Goal: Task Accomplishment & Management: Complete application form

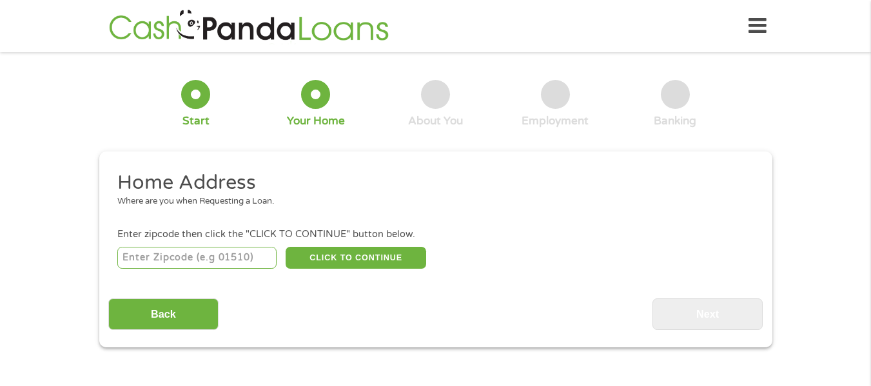
click at [256, 249] on input "number" at bounding box center [196, 258] width 159 height 22
type input "89141"
select select "[US_STATE]"
click at [341, 251] on button "CLICK TO CONTINUE" at bounding box center [356, 258] width 140 height 22
type input "89141"
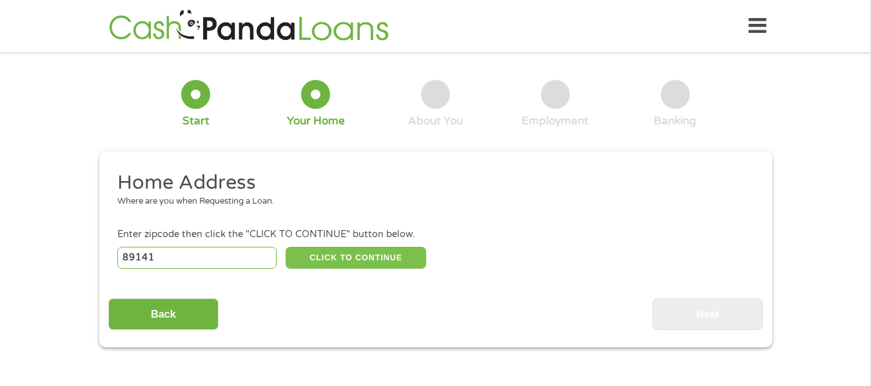
type input "[GEOGRAPHIC_DATA]"
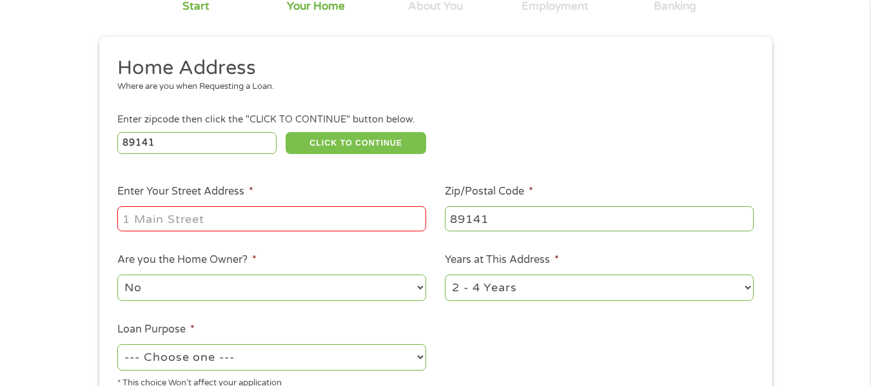
scroll to position [117, 0]
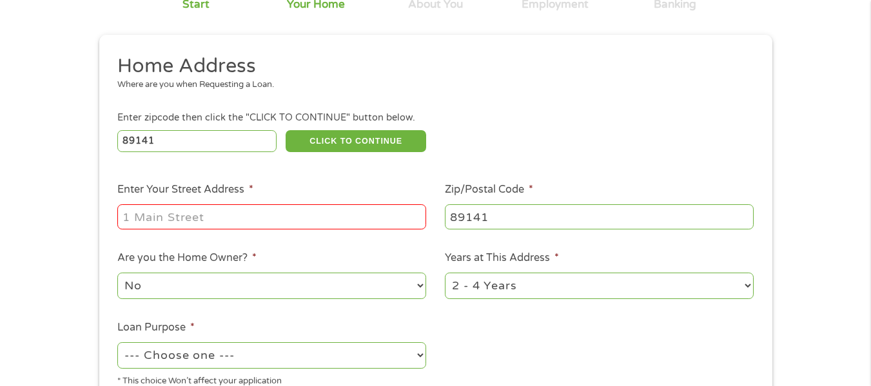
click at [300, 220] on input "Enter Your Street Address *" at bounding box center [271, 216] width 309 height 24
type input "[STREET_ADDRESS][PERSON_NAME]"
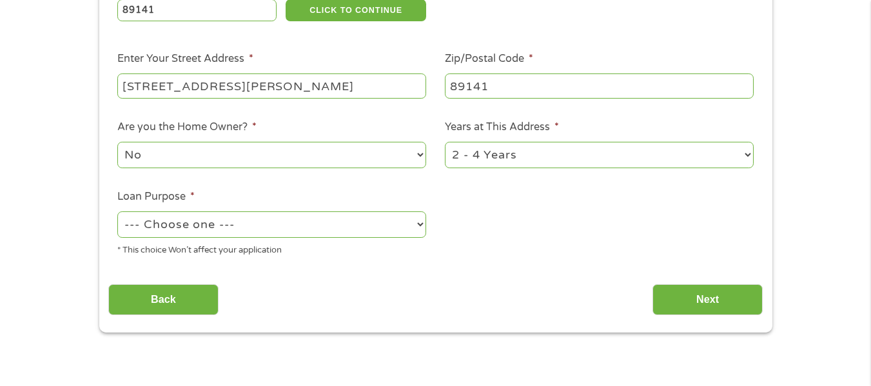
scroll to position [249, 0]
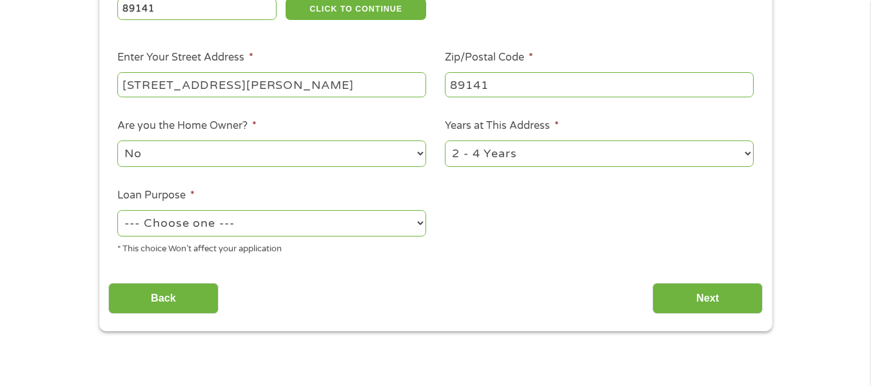
click at [361, 209] on div "--- Choose one --- Pay Bills Debt Consolidation Home Improvement Major Purchase…" at bounding box center [271, 223] width 309 height 31
click at [365, 219] on select "--- Choose one --- Pay Bills Debt Consolidation Home Improvement Major Purchase…" at bounding box center [271, 223] width 309 height 26
select select "medicalexpenses"
click at [117, 210] on select "--- Choose one --- Pay Bills Debt Consolidation Home Improvement Major Purchase…" at bounding box center [271, 223] width 309 height 26
click at [518, 161] on select "1 Year or less 1 - 2 Years 2 - 4 Years Over 4 Years" at bounding box center [599, 153] width 309 height 26
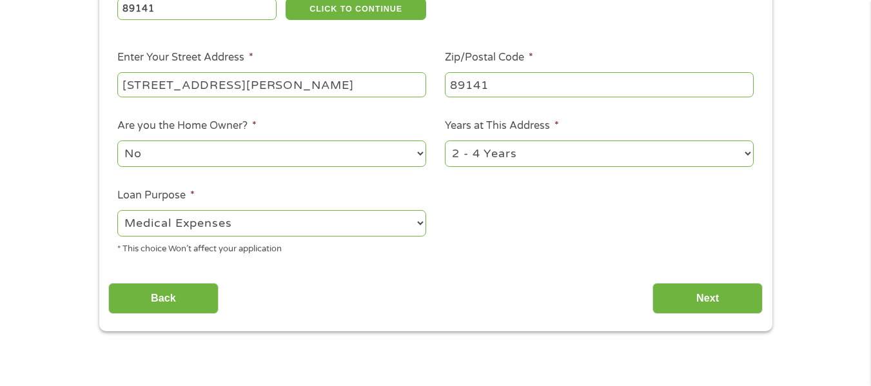
select select "60months"
click at [445, 140] on select "1 Year or less 1 - 2 Years 2 - 4 Years Over 4 Years" at bounding box center [599, 153] width 309 height 26
click at [734, 312] on input "Next" at bounding box center [707, 299] width 110 height 32
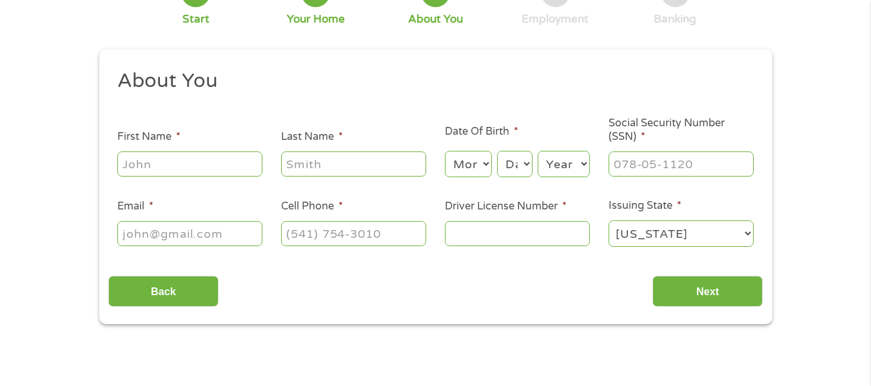
scroll to position [106, 0]
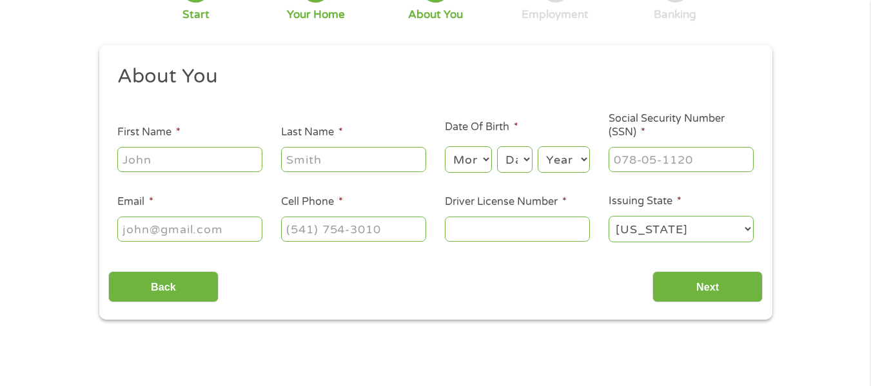
click at [161, 157] on input "First Name *" at bounding box center [189, 159] width 145 height 24
type input "[PERSON_NAME]"
type input "[EMAIL_ADDRESS][DOMAIN_NAME]"
type input "7023059223"
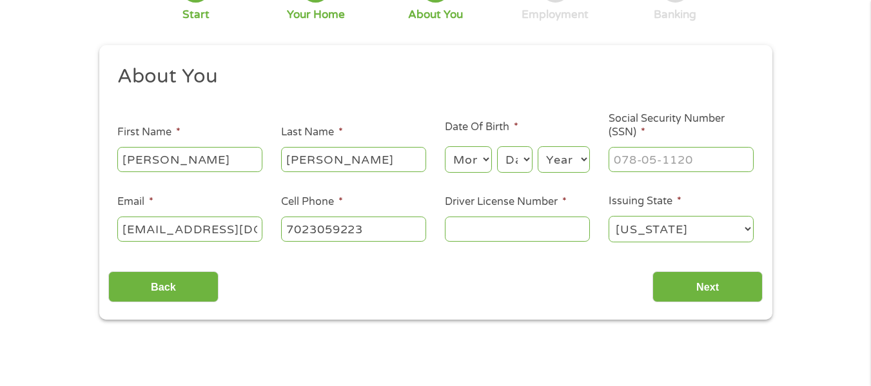
select select "[US_STATE]"
type input "[PHONE_NUMBER]"
click at [620, 228] on select "[US_STATE] [US_STATE] [US_STATE] [US_STATE] [US_STATE] [US_STATE] [US_STATE] [U…" at bounding box center [680, 229] width 145 height 26
select select "[US_STATE]"
click at [608, 216] on select "[US_STATE] [US_STATE] [US_STATE] [US_STATE] [US_STATE] [US_STATE] [US_STATE] [U…" at bounding box center [680, 229] width 145 height 26
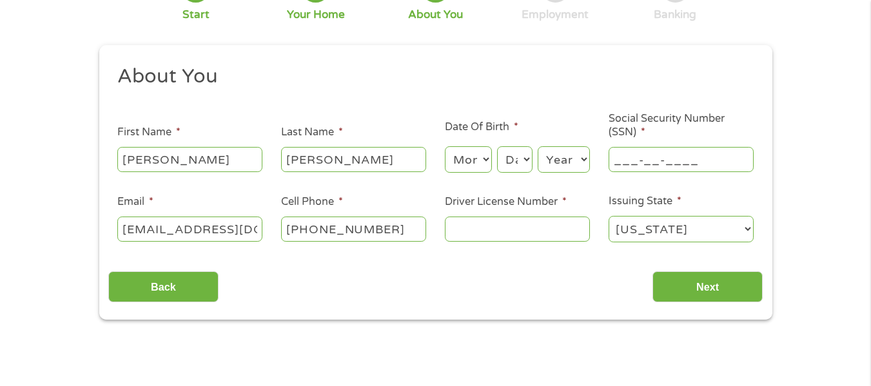
click at [653, 165] on input "___-__-____" at bounding box center [680, 159] width 145 height 24
type input "609-23-4157"
click at [477, 154] on select "Month 1 2 3 4 5 6 7 8 9 10 11 12" at bounding box center [468, 159] width 47 height 26
select select "11"
click at [445, 146] on select "Month 1 2 3 4 5 6 7 8 9 10 11 12" at bounding box center [468, 159] width 47 height 26
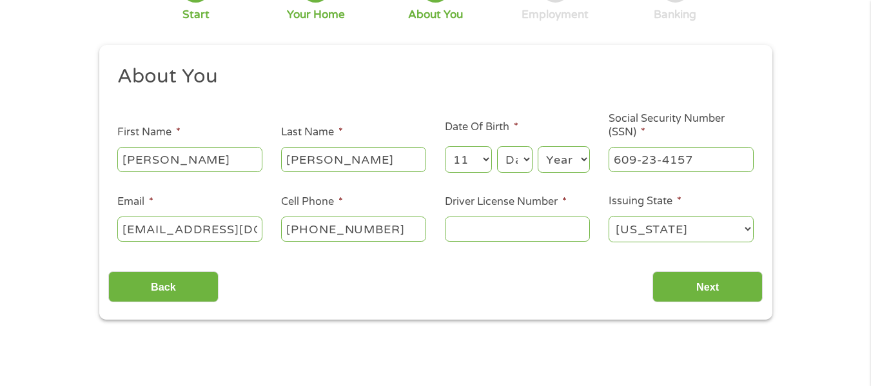
click at [519, 171] on select "Day 1 2 3 4 5 6 7 8 9 10 11 12 13 14 15 16 17 18 19 20 21 22 23 24 25 26 27 28 …" at bounding box center [514, 159] width 35 height 26
select select "16"
click at [497, 146] on select "Day 1 2 3 4 5 6 7 8 9 10 11 12 13 14 15 16 17 18 19 20 21 22 23 24 25 26 27 28 …" at bounding box center [514, 159] width 35 height 26
click at [542, 151] on select "Year [DATE] 2006 2005 2004 2003 2002 2001 2000 1999 1998 1997 1996 1995 1994 19…" at bounding box center [564, 159] width 52 height 26
select select "2000"
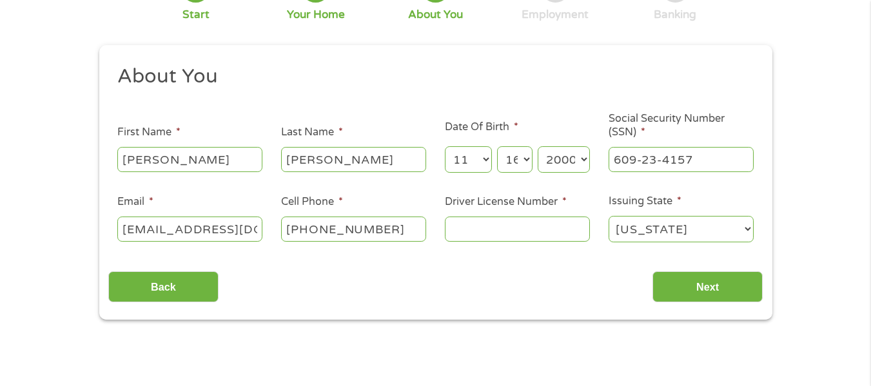
click at [538, 146] on select "Year [DATE] 2006 2005 2004 2003 2002 2001 2000 1999 1998 1997 1996 1995 1994 19…" at bounding box center [564, 159] width 52 height 26
click at [485, 239] on input "Driver License Number *" at bounding box center [517, 229] width 145 height 24
type input "4"
type input "1705860675"
click at [655, 305] on div "This field is hidden when viewing the form gclid This field is hidden when view…" at bounding box center [435, 182] width 673 height 275
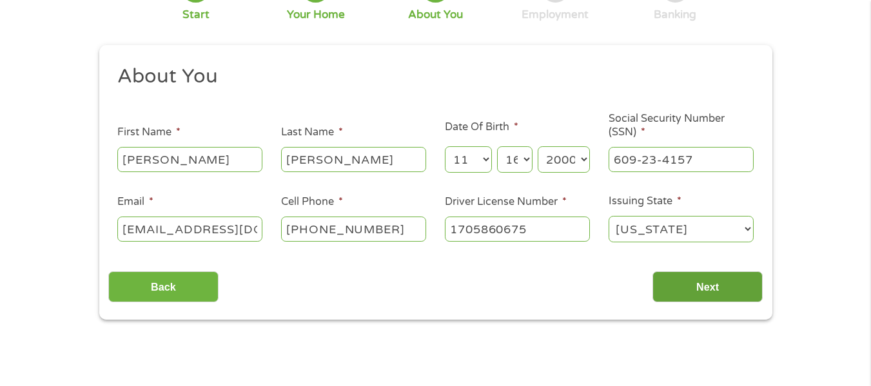
click at [666, 296] on input "Next" at bounding box center [707, 287] width 110 height 32
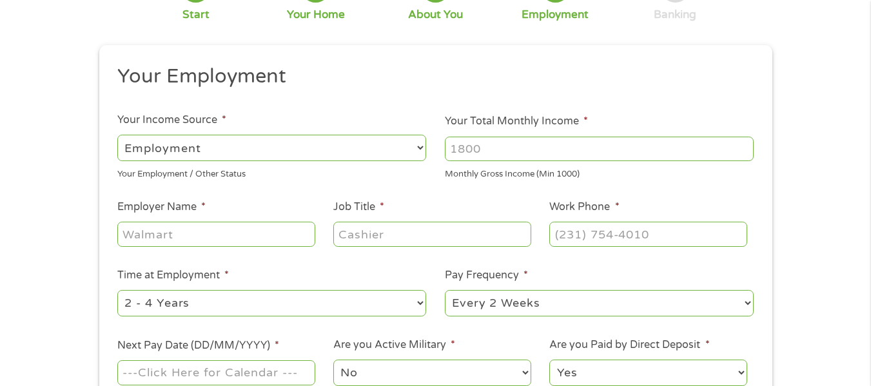
scroll to position [0, 0]
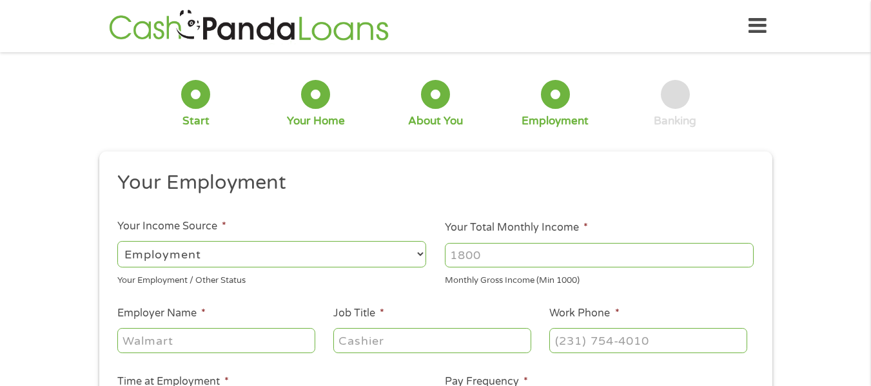
click at [344, 244] on select "--- Choose one --- Employment [DEMOGRAPHIC_DATA] Benefits" at bounding box center [271, 254] width 309 height 26
select select "selfEmployed"
click at [117, 241] on select "--- Choose one --- Employment [DEMOGRAPHIC_DATA] Benefits" at bounding box center [271, 254] width 309 height 26
click at [461, 262] on input "Your Total Monthly Income *" at bounding box center [599, 255] width 309 height 24
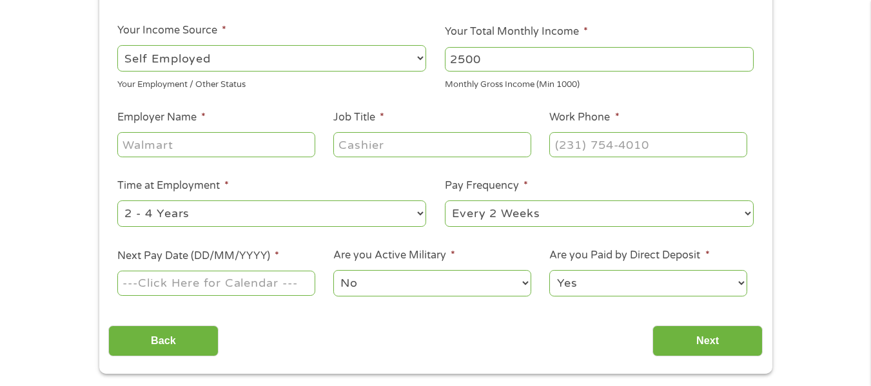
scroll to position [205, 0]
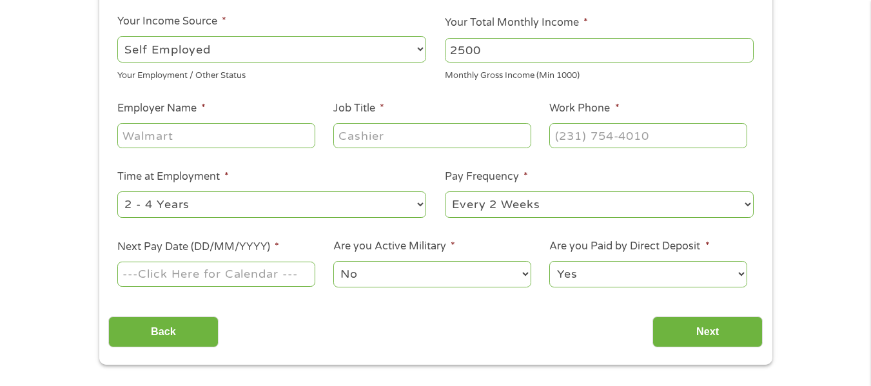
type input "2500"
click at [213, 130] on input "Employer Name *" at bounding box center [215, 135] width 197 height 24
type input "Self"
click at [370, 124] on input "Job Title *" at bounding box center [431, 135] width 197 height 24
type input "Nanny"
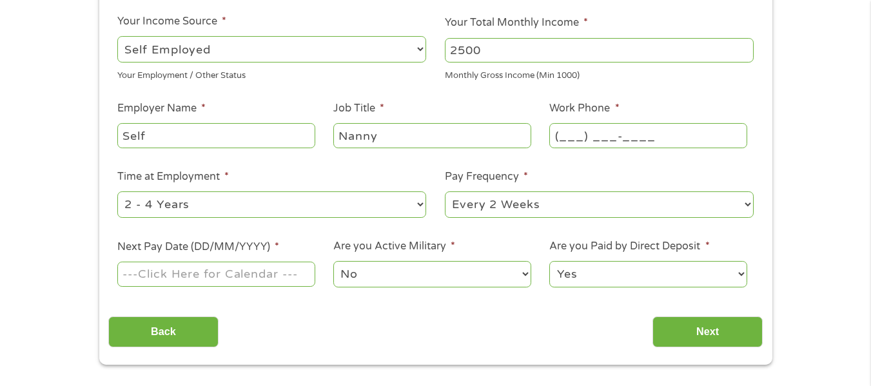
click at [581, 148] on input "(___) ___-____" at bounding box center [647, 135] width 197 height 24
type input "[PHONE_NUMBER]"
click at [487, 203] on select "--- Choose one --- Every 2 Weeks Every Week Monthly Semi-Monthly" at bounding box center [599, 204] width 309 height 26
select select "monthly"
click at [445, 191] on select "--- Choose one --- Every 2 Weeks Every Week Monthly Semi-Monthly" at bounding box center [599, 204] width 309 height 26
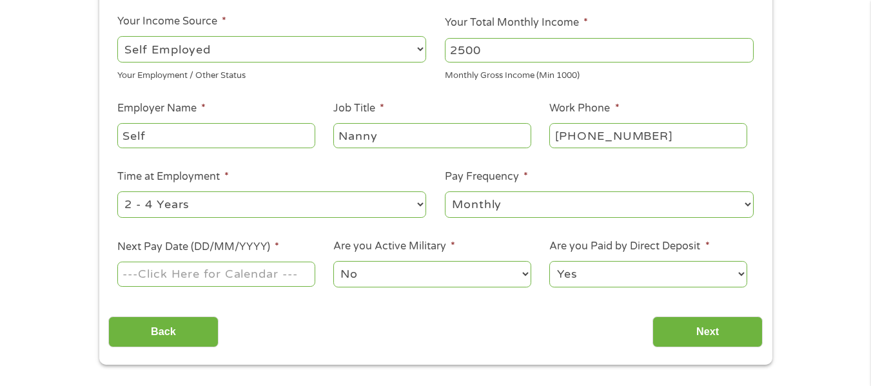
click at [268, 270] on input "Next Pay Date (DD/MM/YYYY) *" at bounding box center [215, 274] width 197 height 24
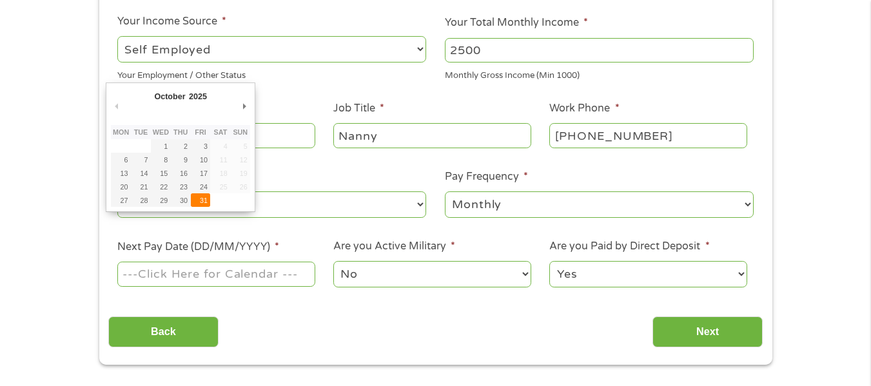
type input "[DATE]"
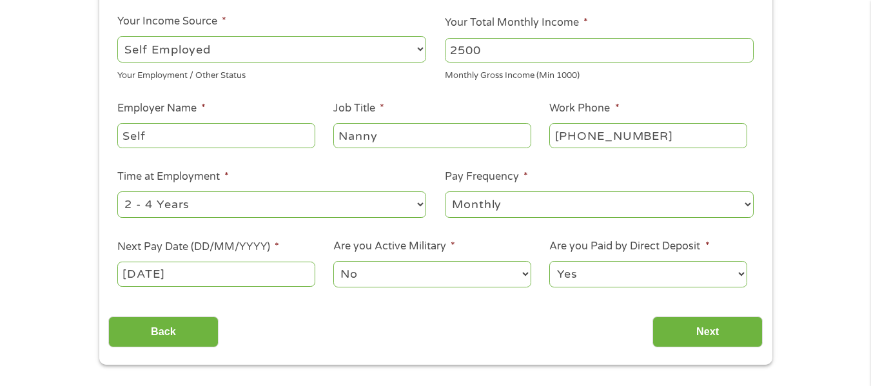
click at [219, 275] on input "[DATE]" at bounding box center [215, 274] width 197 height 24
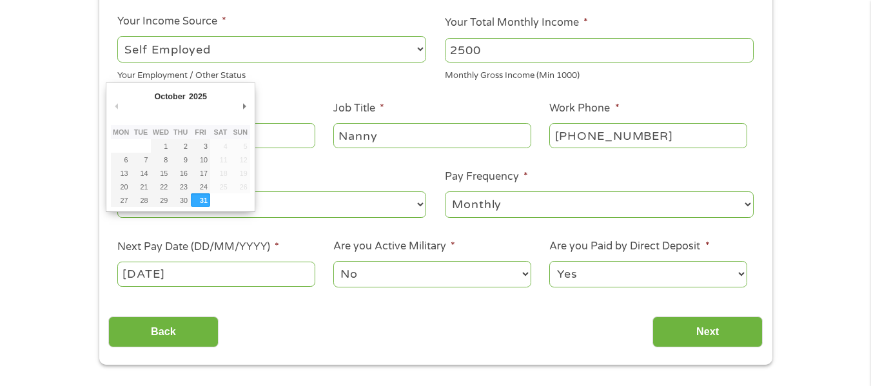
click at [383, 270] on select "No Yes" at bounding box center [431, 274] width 197 height 26
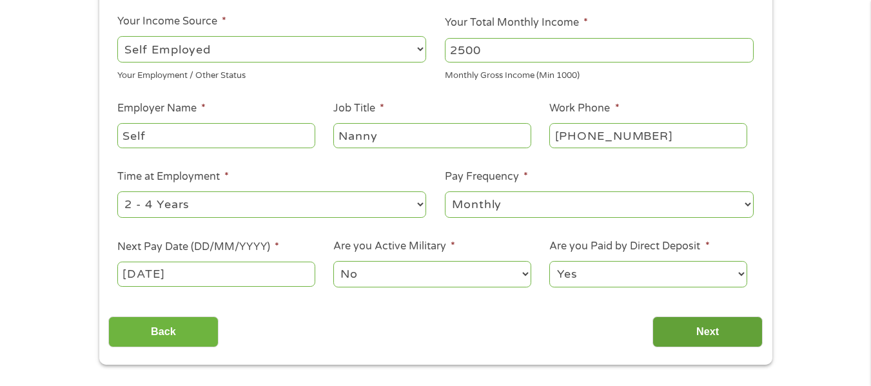
click at [675, 326] on input "Next" at bounding box center [707, 332] width 110 height 32
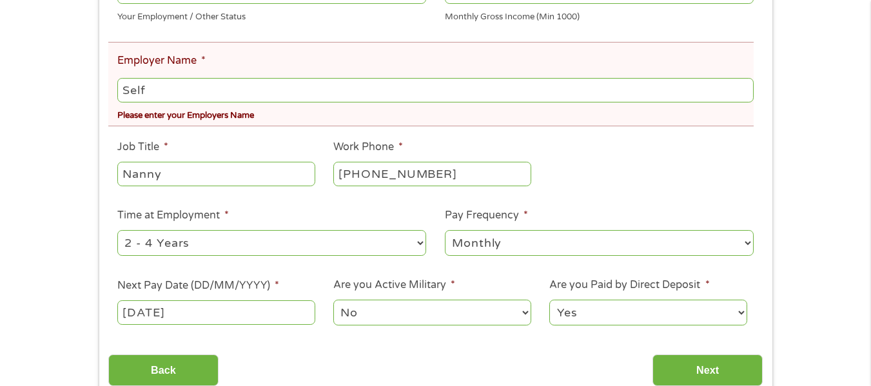
scroll to position [311, 0]
click at [211, 76] on div "Self" at bounding box center [434, 91] width 635 height 30
click at [220, 91] on input "Self" at bounding box center [434, 91] width 635 height 24
type input "S"
type input "C"
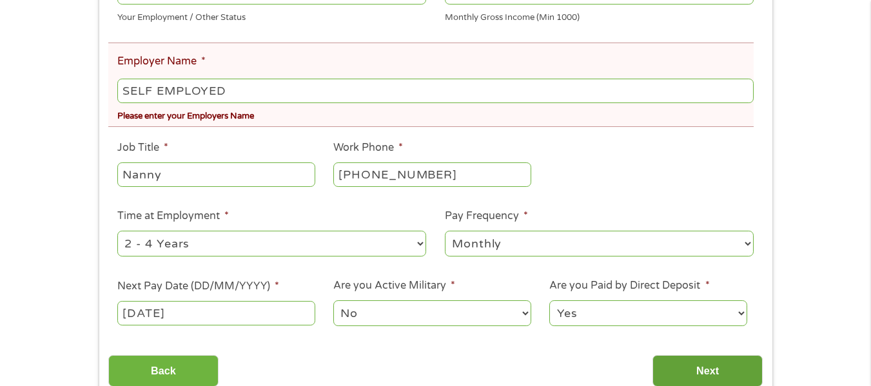
type input "SELF EMPLOYED"
click at [670, 367] on input "Next" at bounding box center [707, 371] width 110 height 32
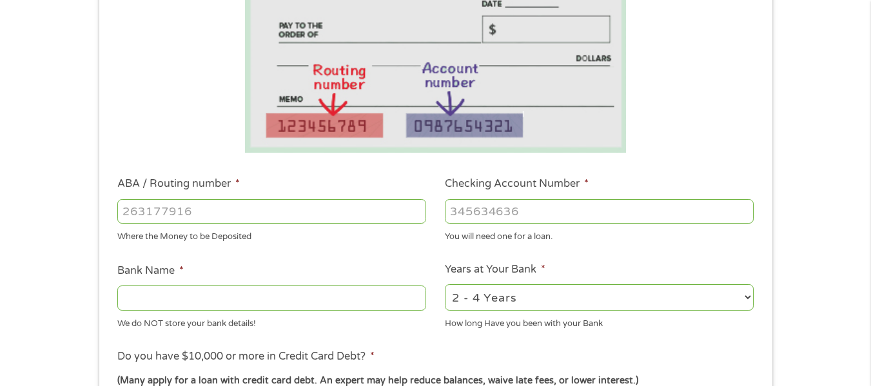
scroll to position [231, 0]
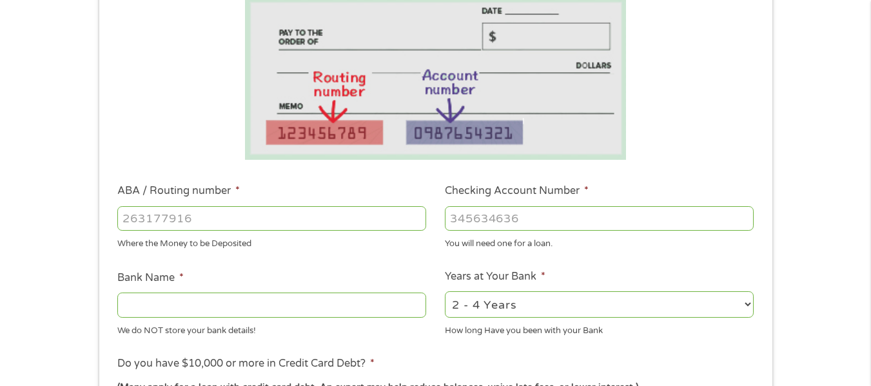
click at [322, 216] on input "ABA / Routing number *" at bounding box center [271, 218] width 309 height 24
click at [277, 226] on input "ABA / Routing number *" at bounding box center [271, 218] width 309 height 24
click at [276, 230] on input "ABA / Routing number *" at bounding box center [271, 218] width 309 height 24
click at [280, 227] on input "ABA / Routing number *" at bounding box center [271, 218] width 309 height 24
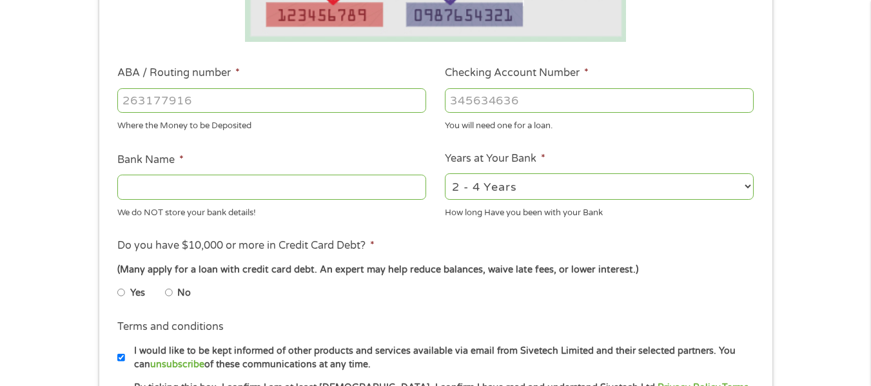
scroll to position [351, 0]
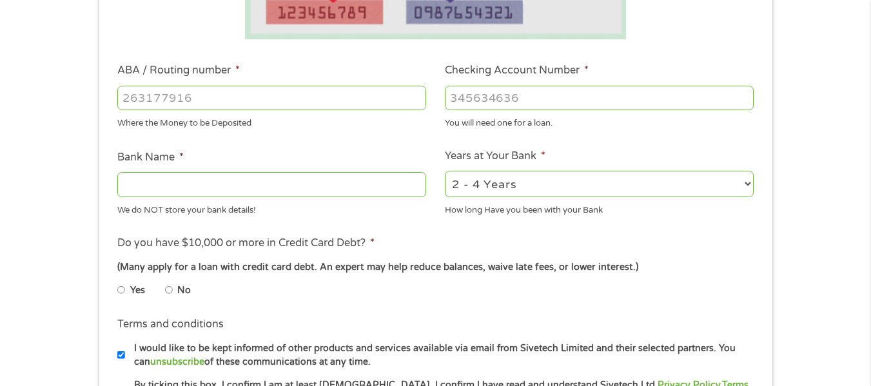
click at [185, 292] on label "No" at bounding box center [184, 291] width 14 height 14
click at [173, 292] on input "No" at bounding box center [169, 290] width 8 height 21
radio input "true"
click at [478, 191] on select "2 - 4 Years 6 - 12 Months 1 - 2 Years Over 4 Years" at bounding box center [599, 184] width 309 height 26
select select "24months"
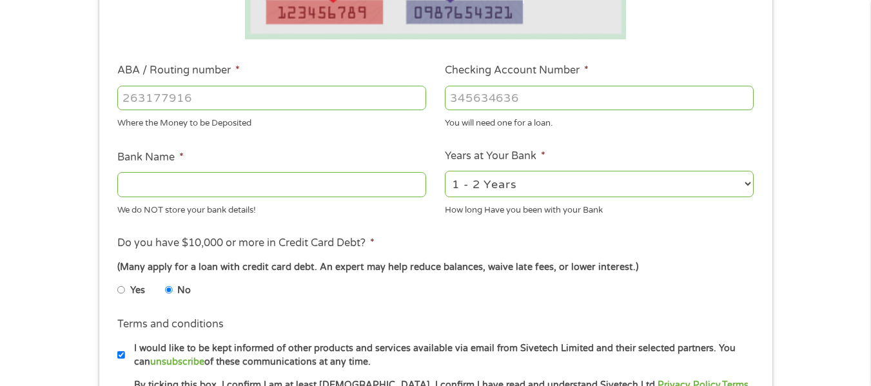
click at [445, 171] on select "2 - 4 Years 6 - 12 Months 1 - 2 Years Over 4 Years" at bounding box center [599, 184] width 309 height 26
click at [275, 93] on input "ABA / Routing number *" at bounding box center [271, 98] width 309 height 24
type input "4"
click at [496, 97] on input "Checking Account Number *" at bounding box center [599, 98] width 309 height 24
type input "402291060701"
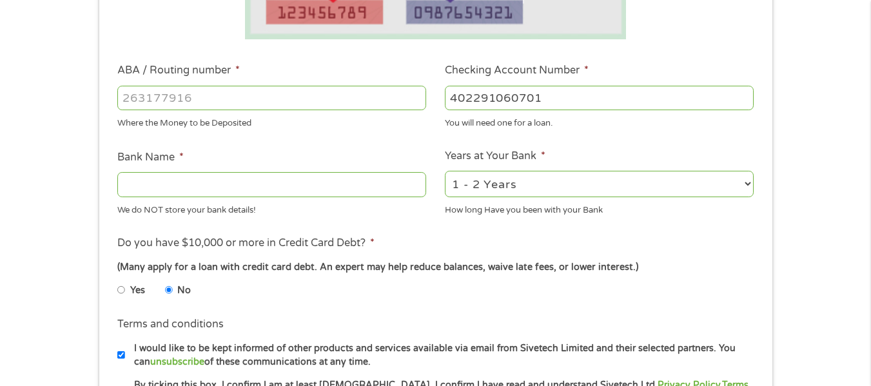
click at [331, 78] on li "ABA / Routing number * Where the Money to be Deposited" at bounding box center [271, 96] width 327 height 67
click at [333, 102] on input "ABA / Routing number *" at bounding box center [271, 98] width 309 height 24
click at [186, 92] on input "ABA / Routing number *" at bounding box center [271, 98] width 309 height 24
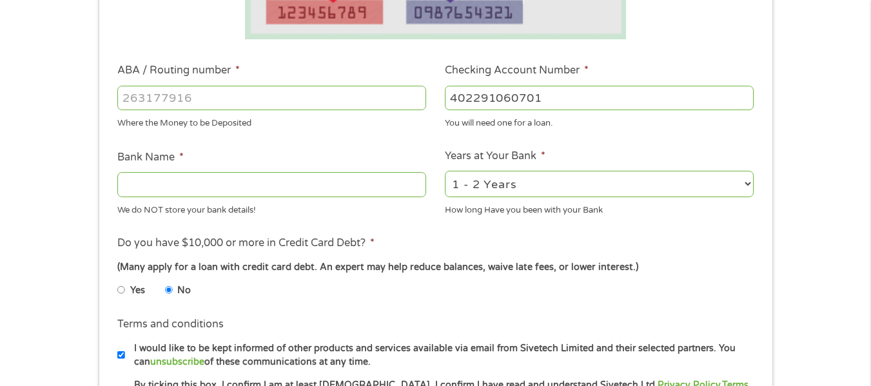
click at [182, 126] on div "Where the Money to be Deposited" at bounding box center [271, 121] width 309 height 17
click at [170, 100] on input "ABA / Routing number *" at bounding box center [271, 98] width 309 height 24
type input "322282001"
type input "SCHOOLSFIRST FEDERAL CREDIT UNION"
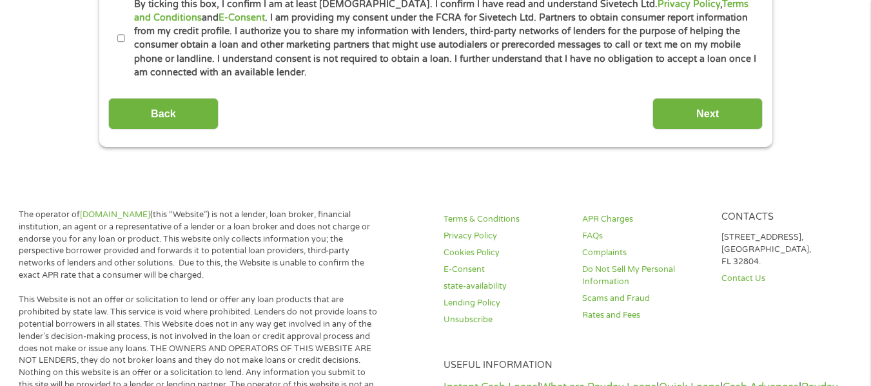
scroll to position [739, 0]
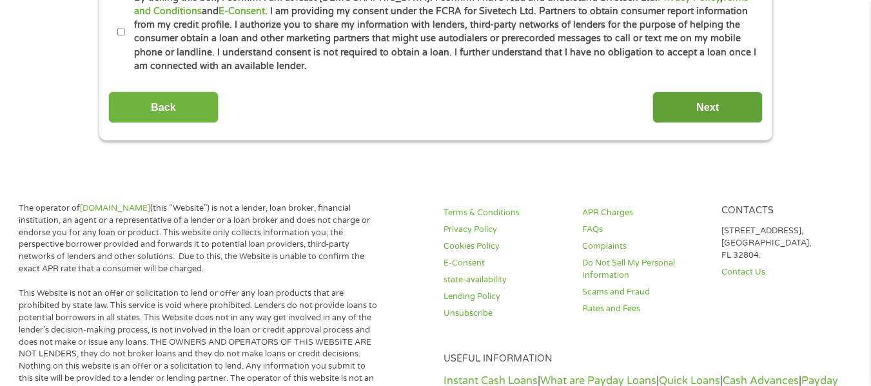
type input "322282001"
click at [740, 105] on input "Next" at bounding box center [707, 108] width 110 height 32
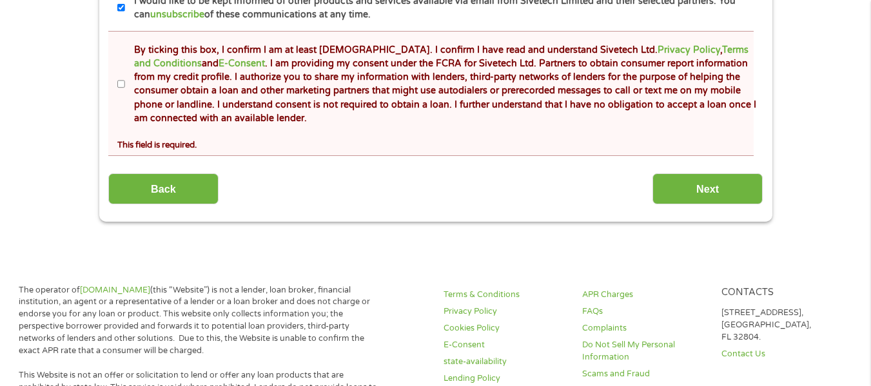
scroll to position [764, 0]
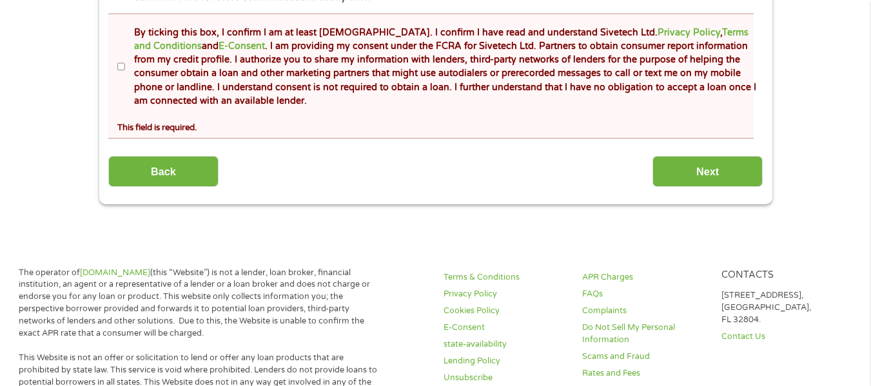
click at [247, 48] on label "By ticking this box, I confirm I am at least [DEMOGRAPHIC_DATA]. I confirm I ha…" at bounding box center [441, 67] width 632 height 82
click at [125, 57] on input "By ticking this box, I confirm I am at least [DEMOGRAPHIC_DATA]. I confirm I ha…" at bounding box center [121, 67] width 8 height 21
checkbox input "true"
click at [688, 172] on input "Next" at bounding box center [707, 172] width 110 height 32
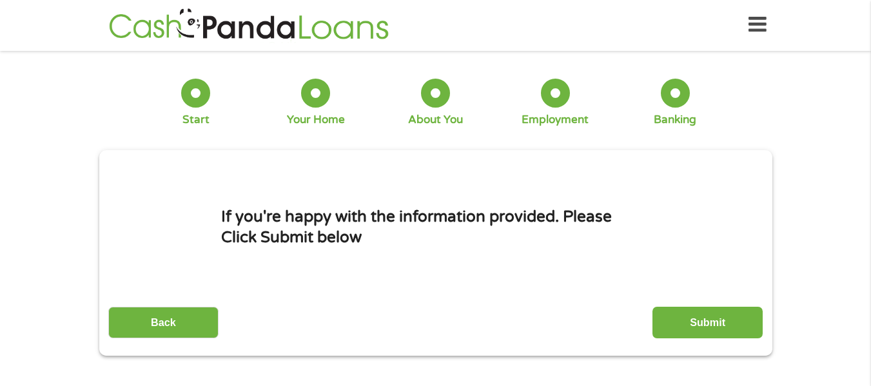
scroll to position [0, 0]
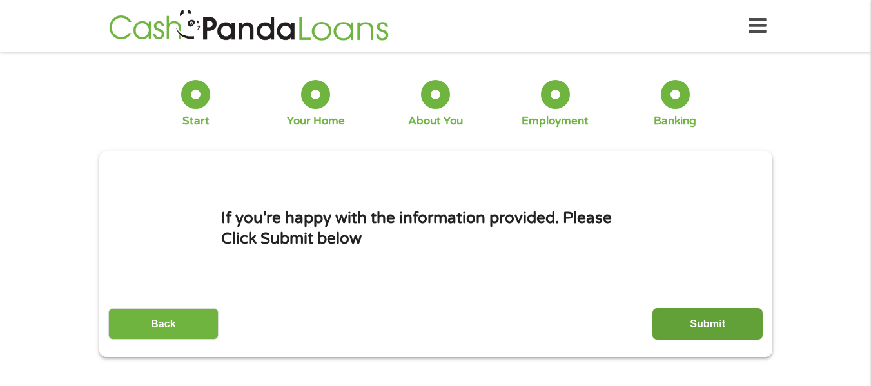
click at [730, 323] on input "Submit" at bounding box center [707, 324] width 110 height 32
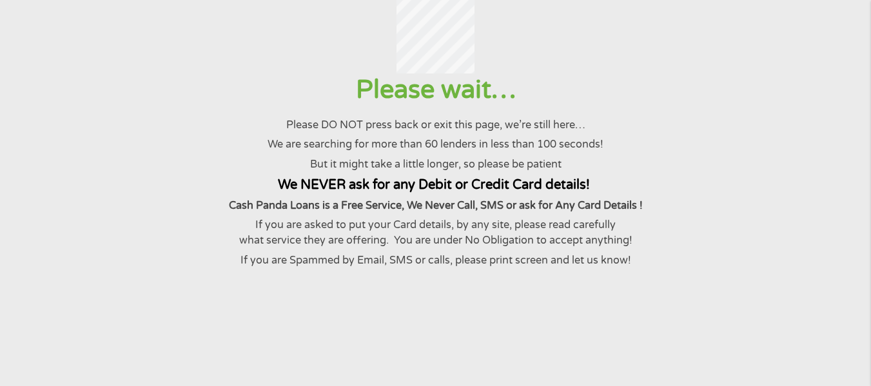
scroll to position [86, 0]
